Goal: Information Seeking & Learning: Learn about a topic

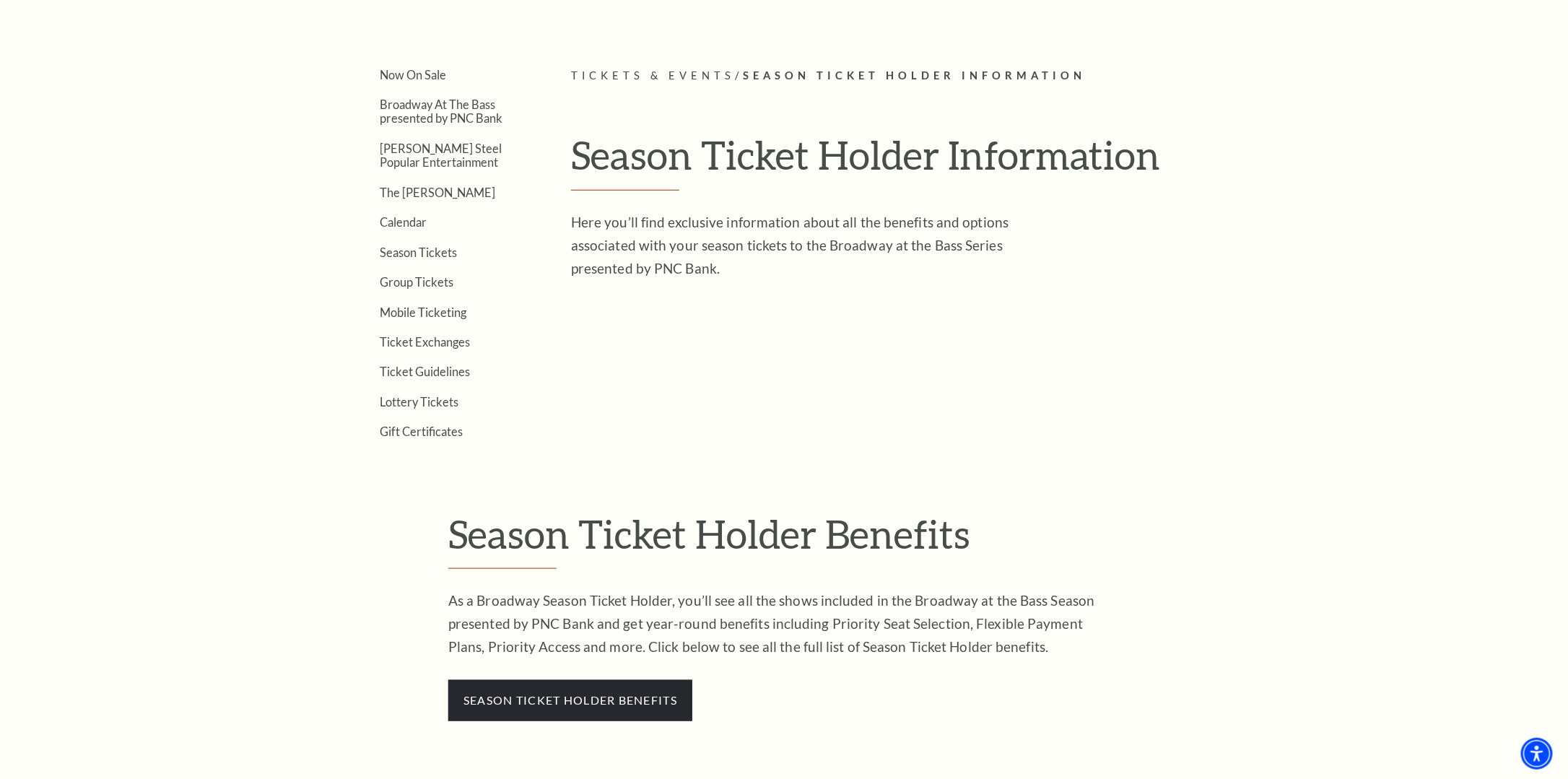
scroll to position [72, 0]
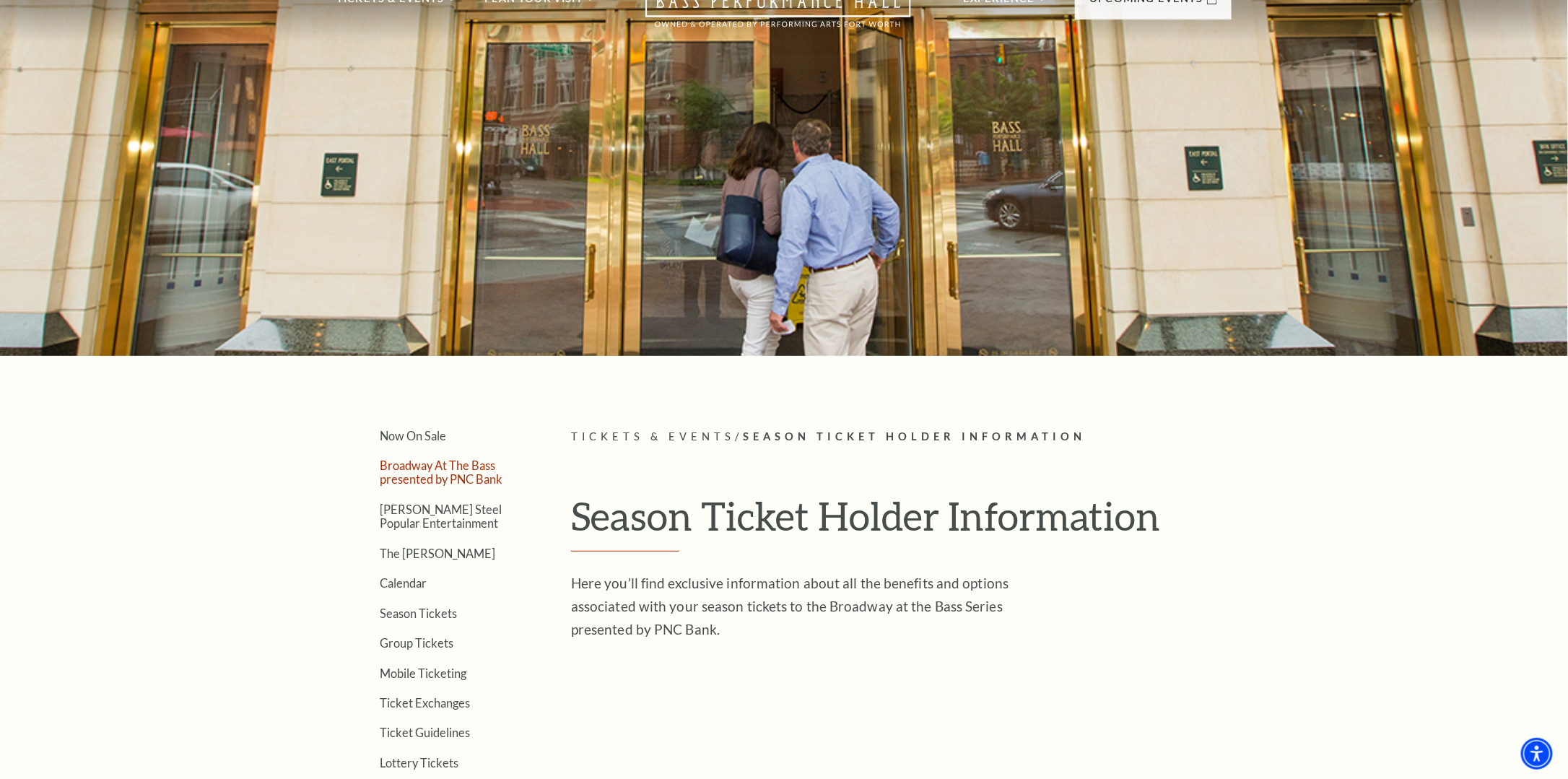
click at [450, 465] on link "Broadway At The Bass presented by PNC Bank" at bounding box center [441, 472] width 122 height 27
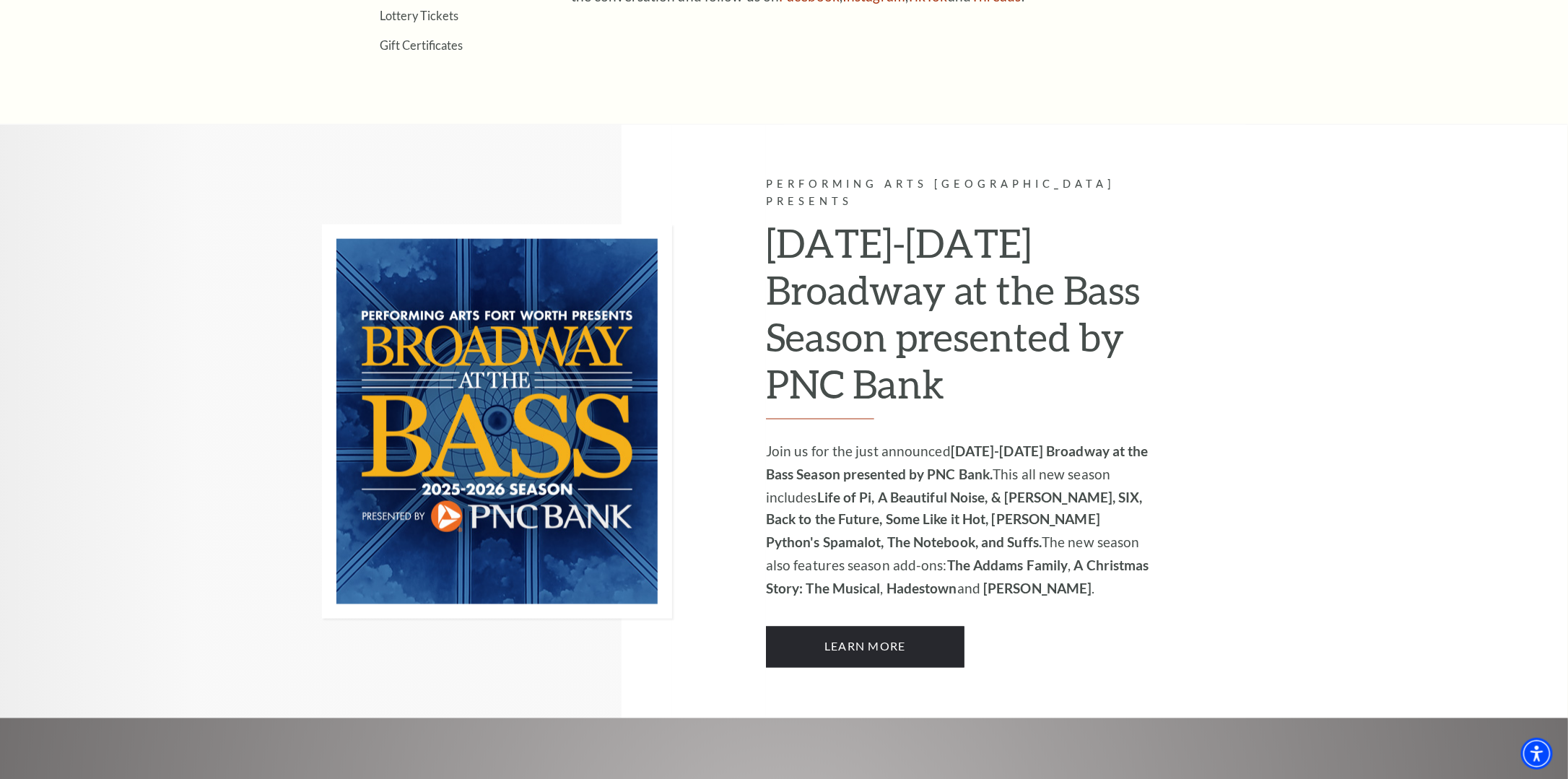
scroll to position [1010, 0]
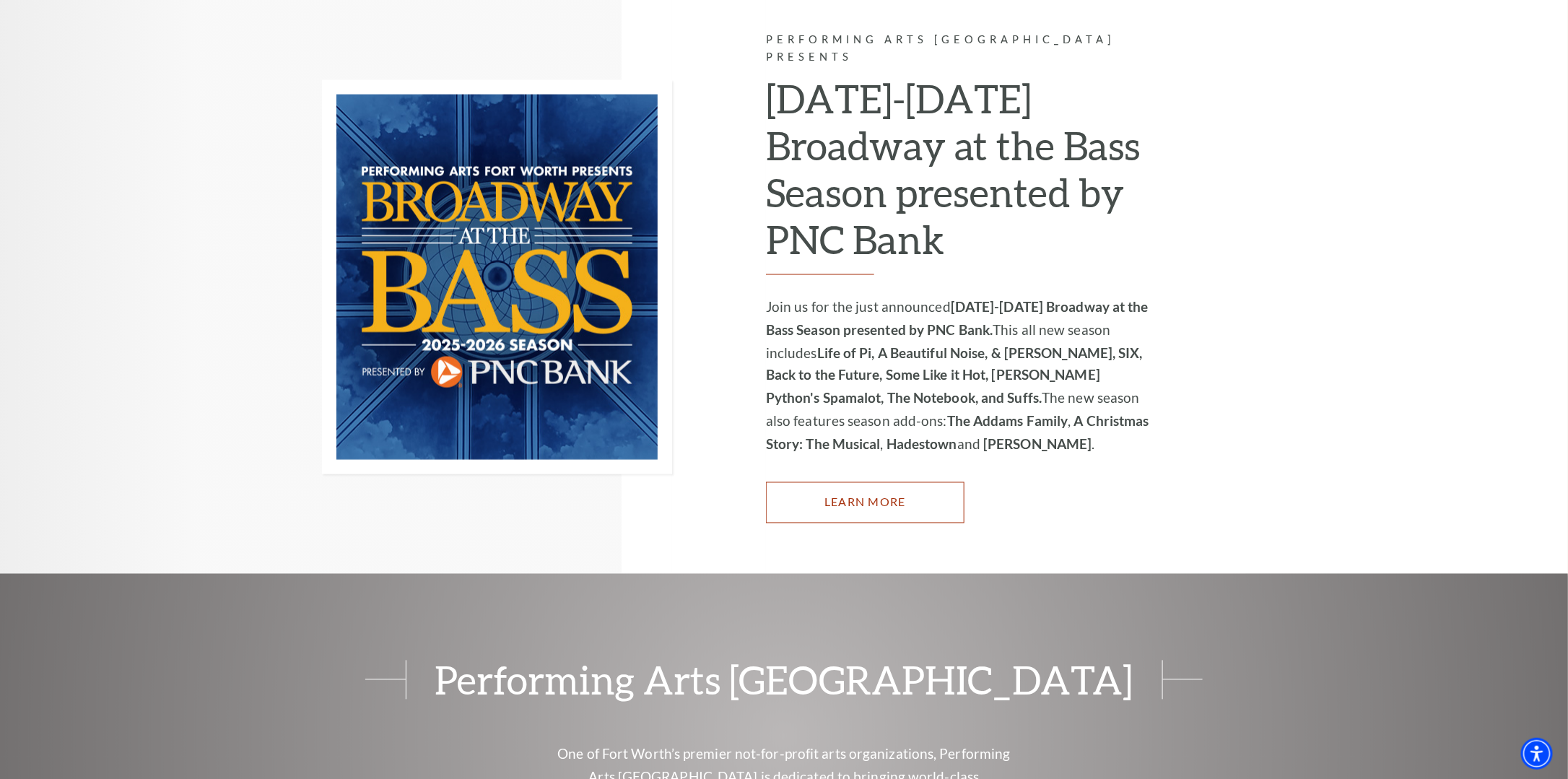
click at [872, 488] on link "Learn More" at bounding box center [865, 502] width 198 height 41
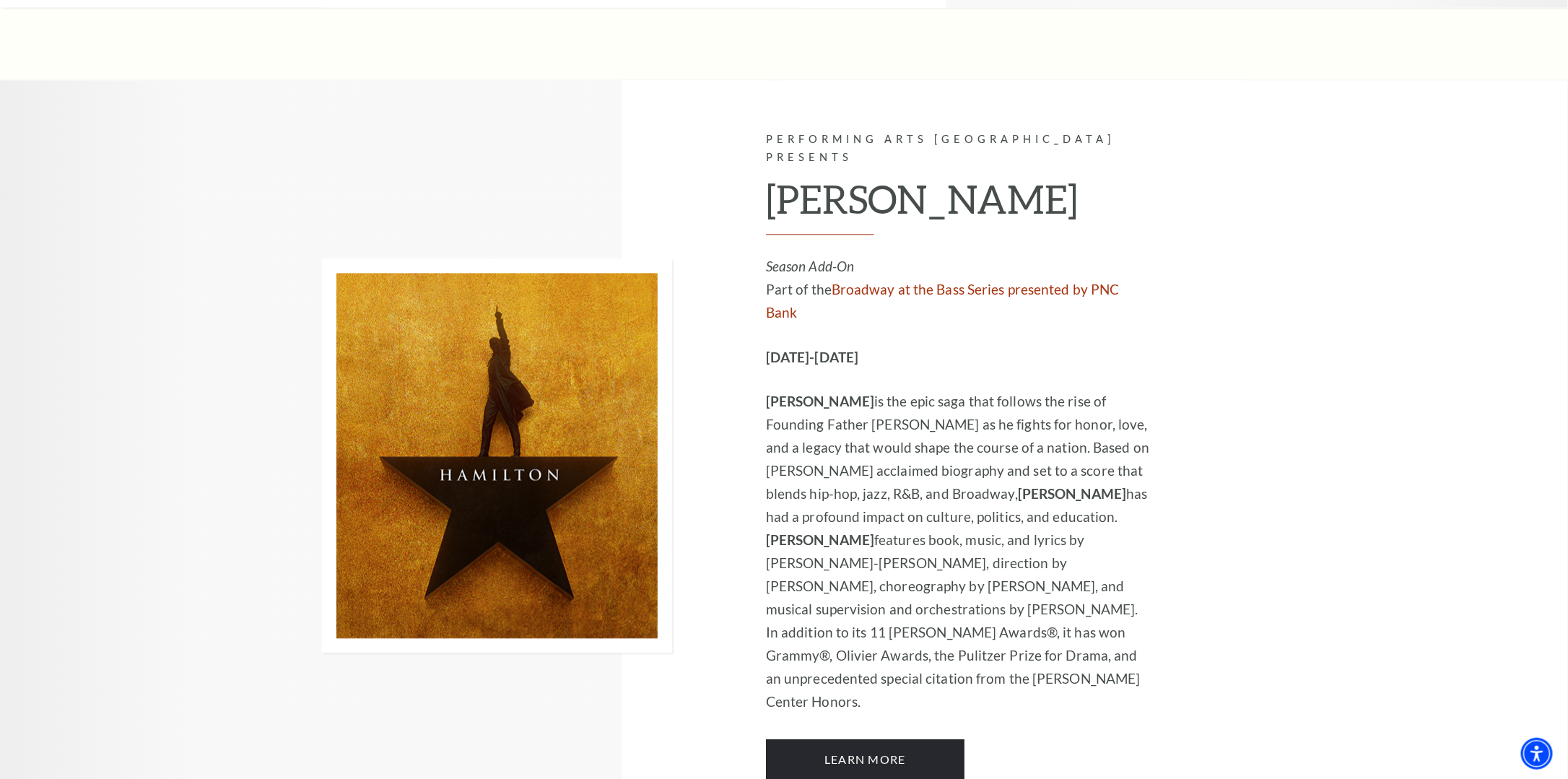
scroll to position [9456, 0]
